Goal: Task Accomplishment & Management: Manage account settings

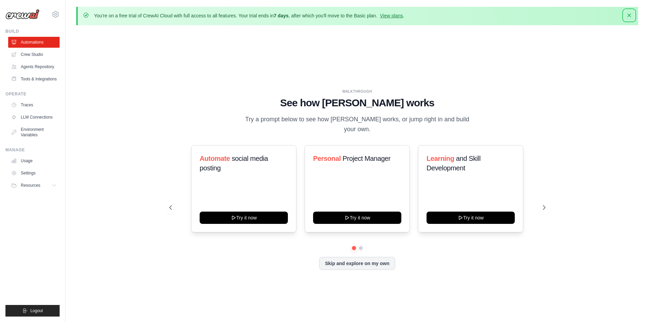
click at [629, 15] on icon "button" at bounding box center [629, 15] width 3 height 3
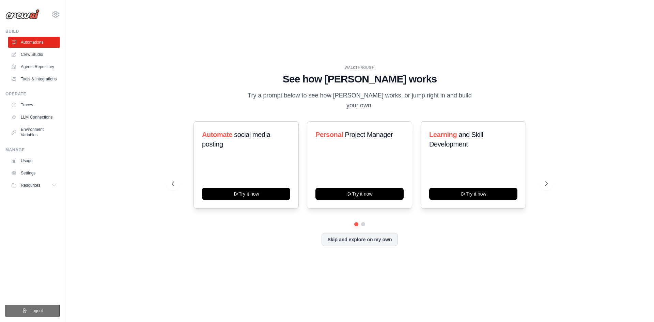
click at [39, 308] on span "Logout" at bounding box center [36, 310] width 13 height 5
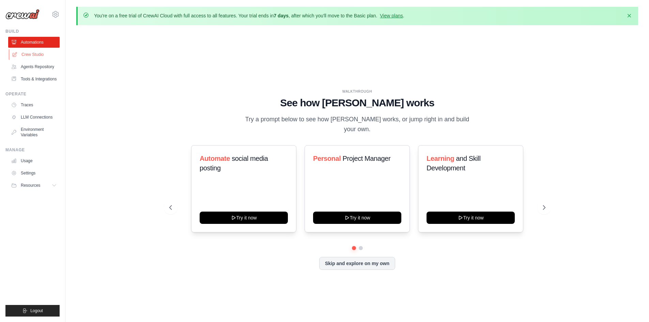
click at [38, 56] on link "Crew Studio" at bounding box center [34, 54] width 51 height 11
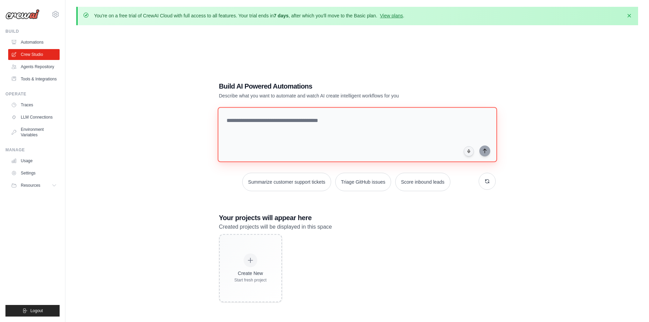
click at [247, 122] on textarea at bounding box center [356, 134] width 279 height 55
click at [45, 65] on link "Agents Repository" at bounding box center [34, 66] width 51 height 11
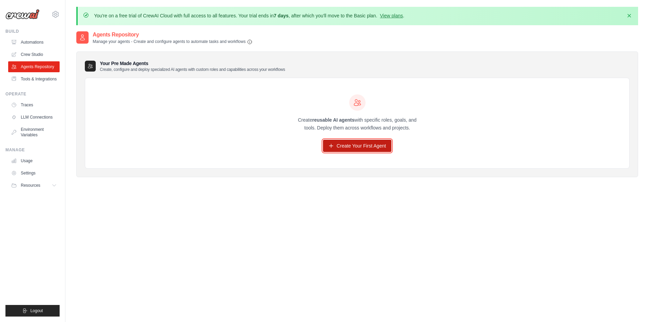
click at [364, 144] on link "Create Your First Agent" at bounding box center [357, 146] width 68 height 12
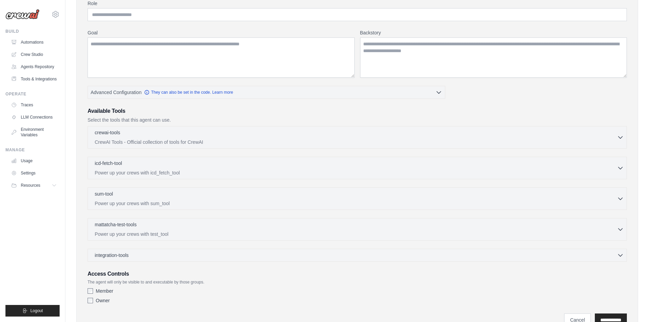
scroll to position [88, 0]
click at [376, 138] on p "CrewAI Tools - Official collection of tools for CrewAI" at bounding box center [356, 141] width 522 height 7
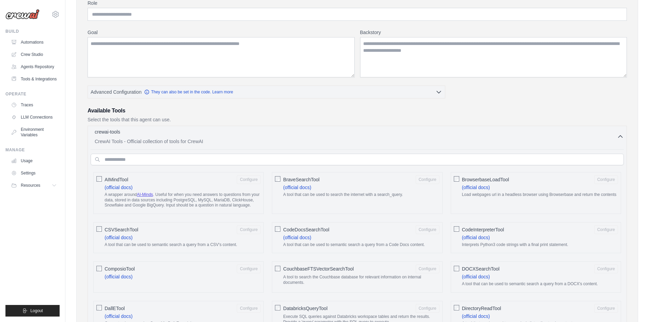
click at [376, 138] on p "CrewAI Tools - Official collection of tools for CrewAI" at bounding box center [356, 141] width 522 height 7
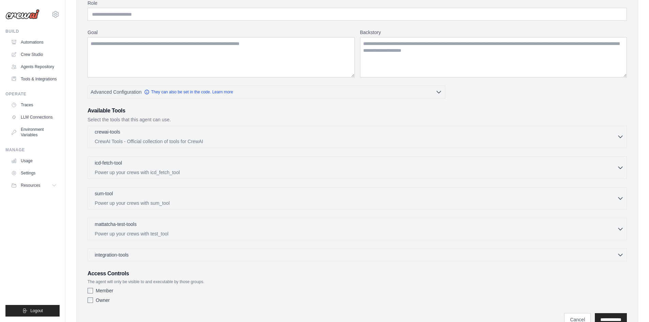
scroll to position [119, 0]
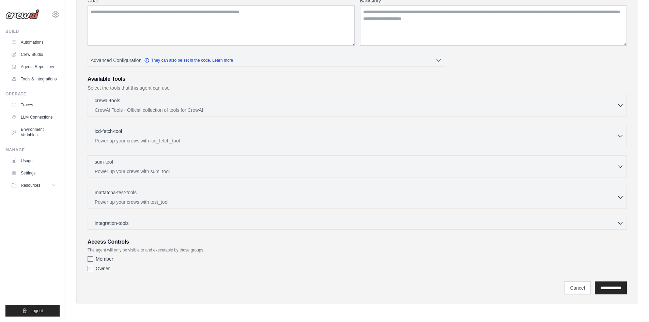
click at [316, 145] on div "icd-fetch-tool 0 selected Power up your crews with icd_fetch_tool IcdFetchTool" at bounding box center [357, 136] width 539 height 22
click at [308, 136] on div "icd-fetch-tool 0 selected Power up your crews with icd_fetch_tool" at bounding box center [356, 135] width 522 height 16
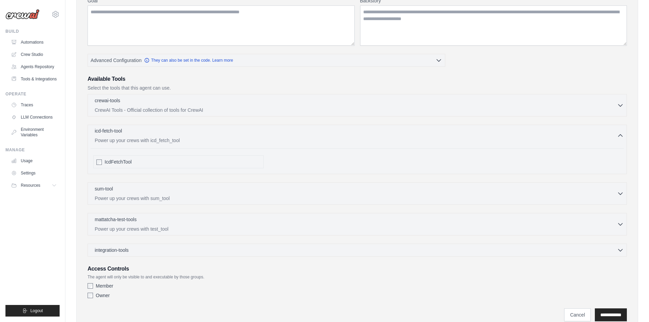
click at [308, 136] on div "icd-fetch-tool 0 selected Power up your crews with icd_fetch_tool" at bounding box center [356, 135] width 522 height 16
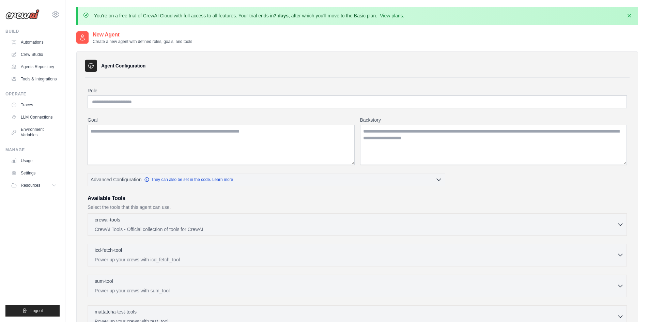
scroll to position [0, 0]
click at [260, 226] on p "CrewAI Tools - Official collection of tools for CrewAI" at bounding box center [356, 228] width 522 height 7
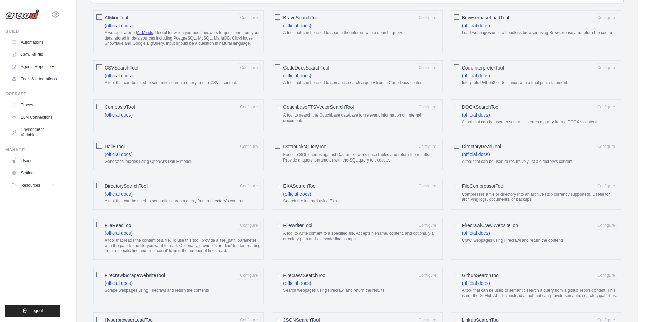
scroll to position [249, 0]
click at [46, 78] on link "Tools & Integrations" at bounding box center [34, 79] width 51 height 11
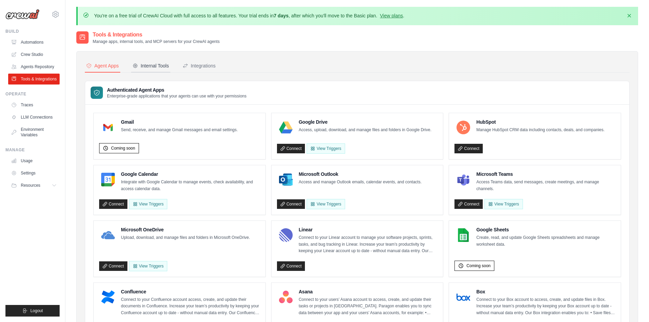
click at [164, 63] on div "Internal Tools" at bounding box center [151, 65] width 36 height 7
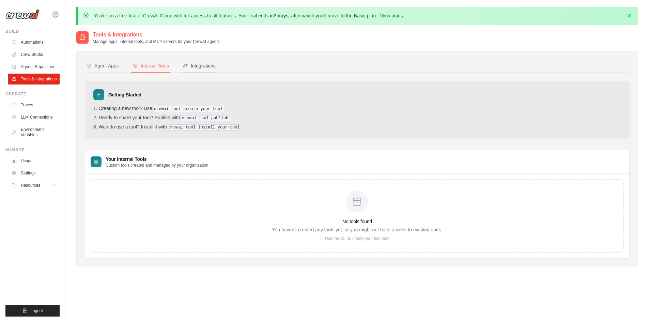
click at [205, 66] on div "Integrations" at bounding box center [199, 65] width 33 height 7
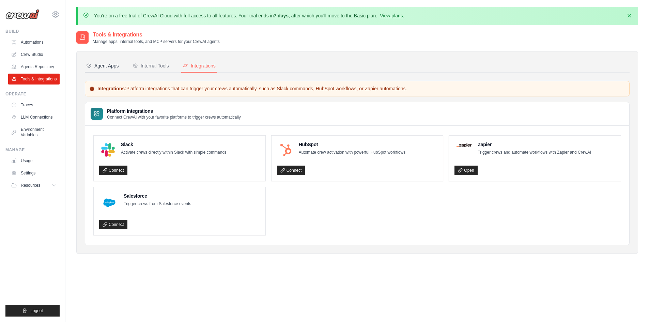
click at [106, 66] on div "Agent Apps" at bounding box center [102, 65] width 33 height 7
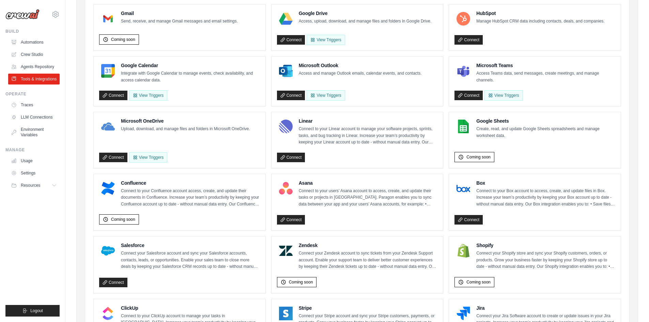
scroll to position [109, 0]
click at [36, 133] on link "Environment Variables" at bounding box center [34, 132] width 51 height 16
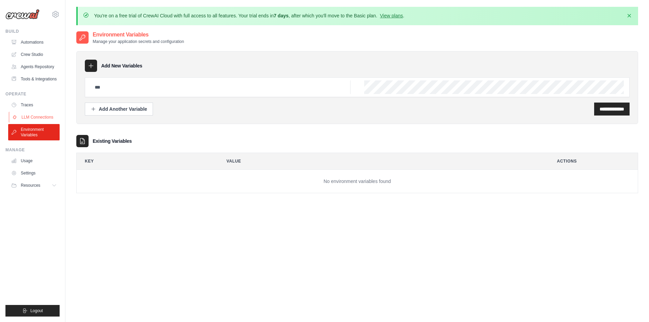
click at [33, 118] on link "LLM Connections" at bounding box center [34, 117] width 51 height 11
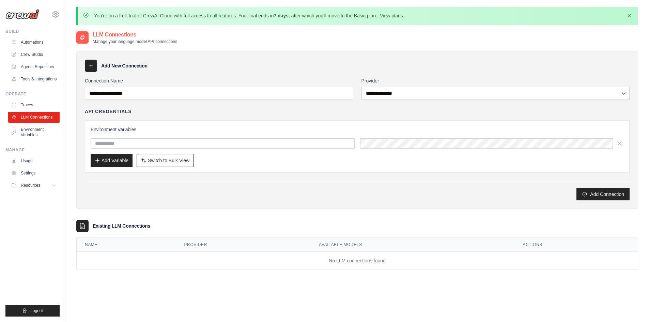
click at [29, 15] on img at bounding box center [22, 14] width 34 height 10
